Goal: Book appointment/travel/reservation

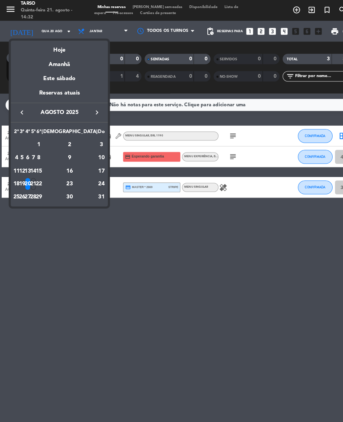
click at [93, 105] on icon "keyboard_arrow_right" at bounding box center [93, 108] width 8 height 8
click at [35, 150] on div "4" at bounding box center [32, 152] width 5 height 11
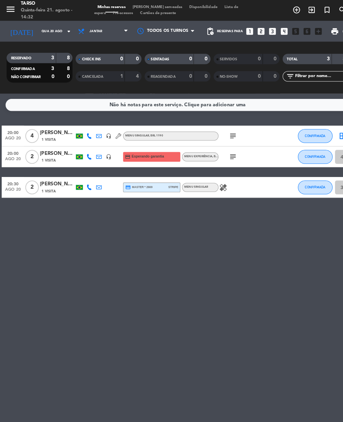
type input "Qui 4 set"
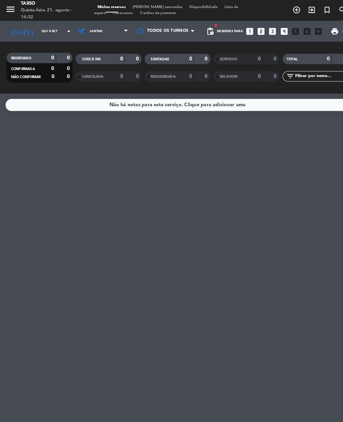
click at [286, 9] on icon "add_circle_outline" at bounding box center [286, 10] width 8 height 8
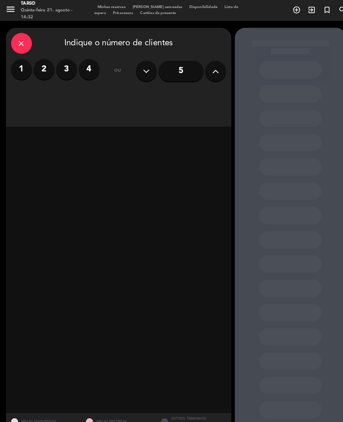
click at [210, 69] on icon at bounding box center [208, 69] width 6 height 10
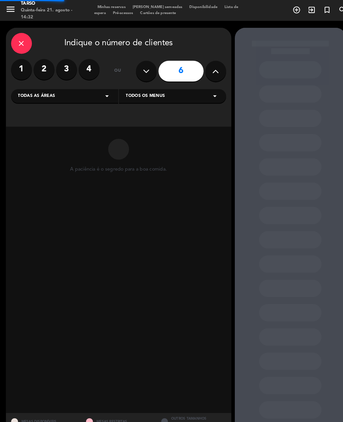
click at [209, 68] on icon at bounding box center [208, 69] width 6 height 10
click at [210, 67] on icon at bounding box center [208, 69] width 6 height 10
click at [210, 66] on icon at bounding box center [208, 69] width 6 height 10
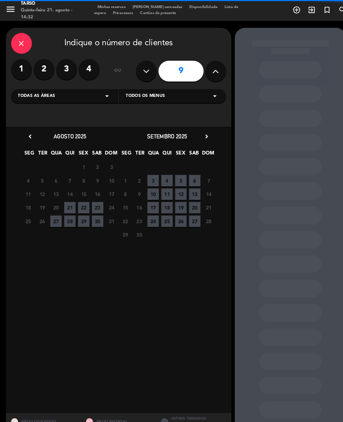
click at [210, 68] on icon at bounding box center [208, 69] width 6 height 10
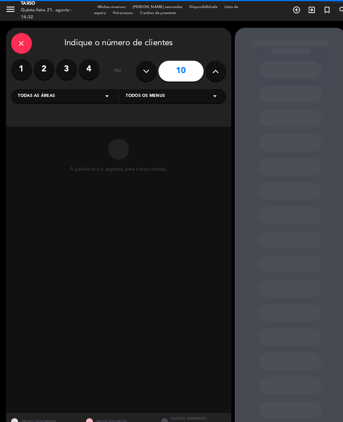
click at [210, 65] on icon at bounding box center [208, 69] width 6 height 10
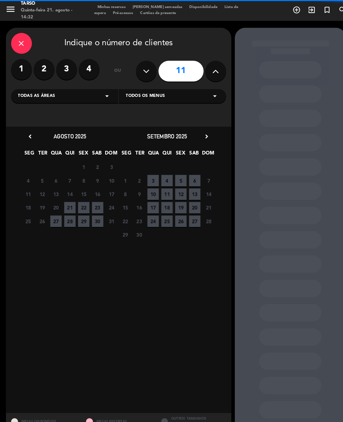
click at [207, 70] on icon at bounding box center [208, 69] width 6 height 10
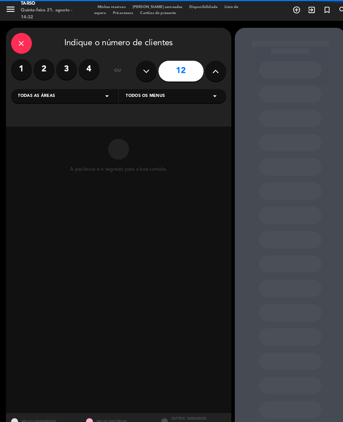
click at [211, 67] on icon at bounding box center [208, 69] width 6 height 10
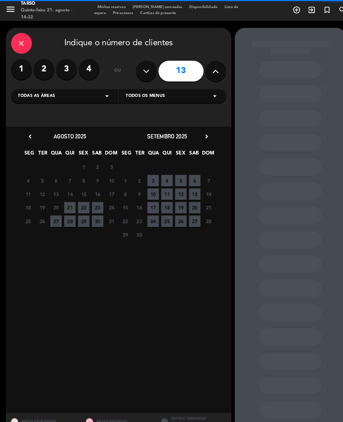
click at [208, 67] on icon at bounding box center [208, 69] width 6 height 10
click at [213, 62] on button at bounding box center [208, 69] width 20 height 20
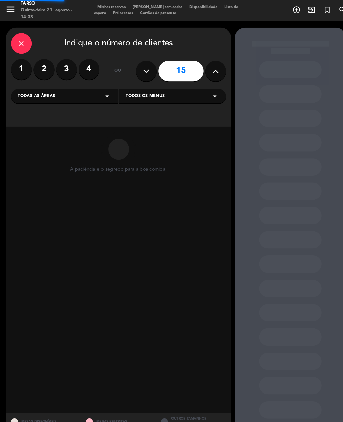
click at [213, 67] on button at bounding box center [208, 69] width 20 height 20
type input "16"
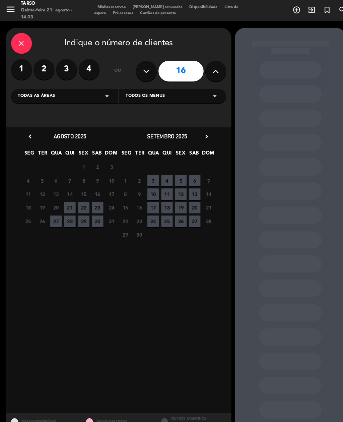
click at [161, 176] on span "4" at bounding box center [161, 174] width 11 height 11
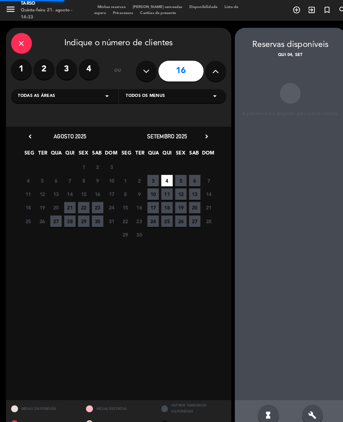
scroll to position [21, 0]
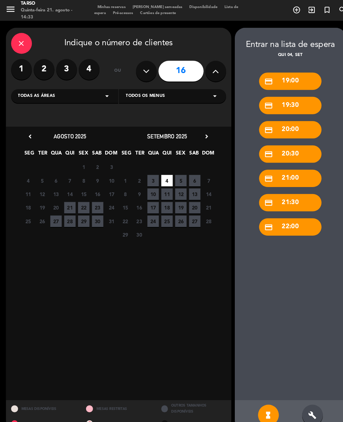
click at [301, 398] on icon "build" at bounding box center [302, 400] width 8 height 8
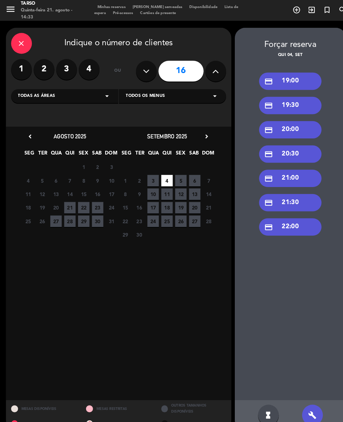
click at [290, 70] on div "credit_card 19:00" at bounding box center [280, 78] width 60 height 17
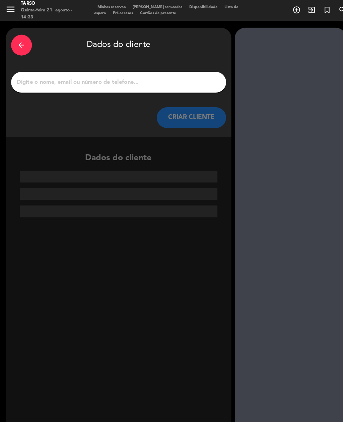
click at [159, 75] on input "1" at bounding box center [115, 79] width 198 height 9
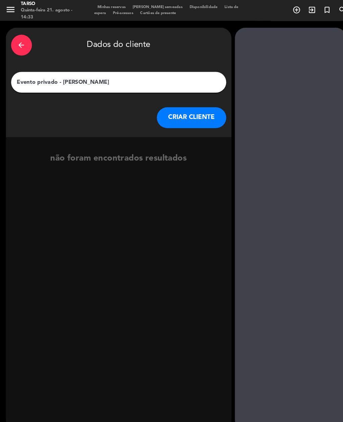
type input "Evento privado - [PERSON_NAME]"
click at [196, 103] on button "CRIAR CLIENTE" at bounding box center [184, 113] width 67 height 20
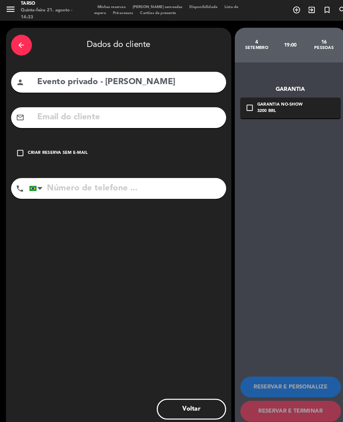
click at [19, 138] on div "check_box_outline_blank Criar reserva sem e-mail" at bounding box center [115, 148] width 208 height 20
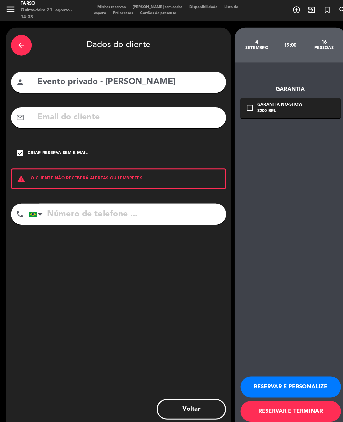
click at [92, 197] on input "tel" at bounding box center [123, 207] width 190 height 20
type input "61999999999"
click at [312, 396] on button "RESERVAR E TERMINAR" at bounding box center [280, 397] width 97 height 20
